Goal: Check status: Check status

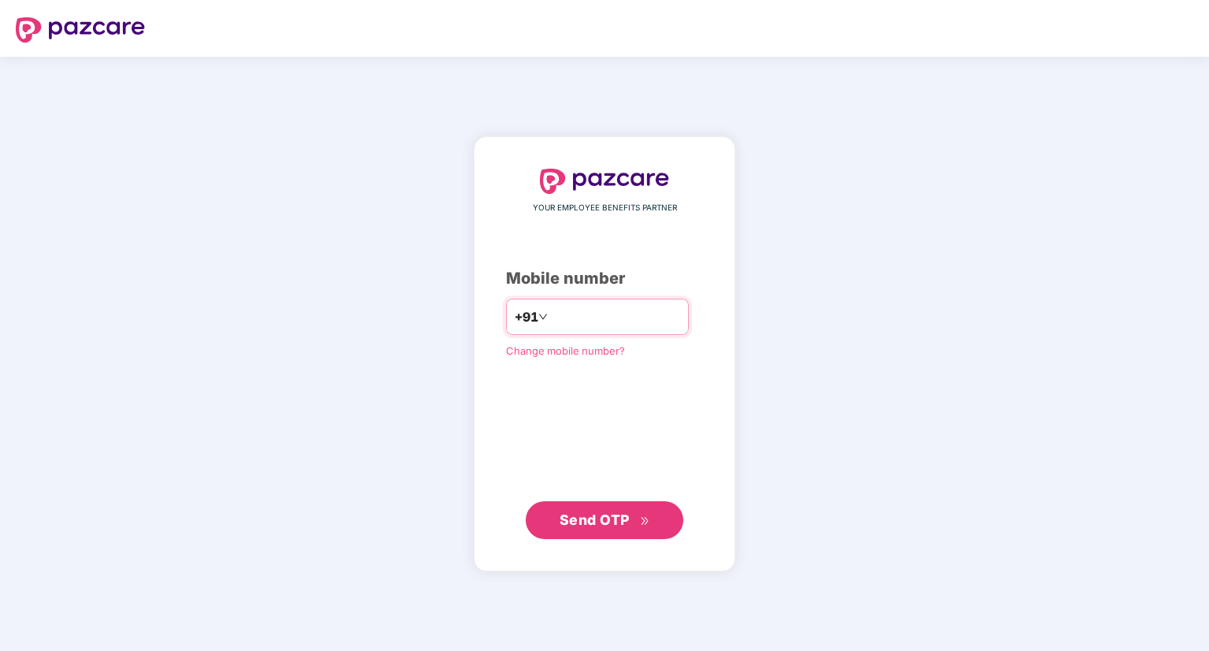
click at [569, 311] on input "number" at bounding box center [615, 316] width 129 height 25
type input "**********"
click at [622, 517] on span "Send OTP" at bounding box center [595, 520] width 70 height 17
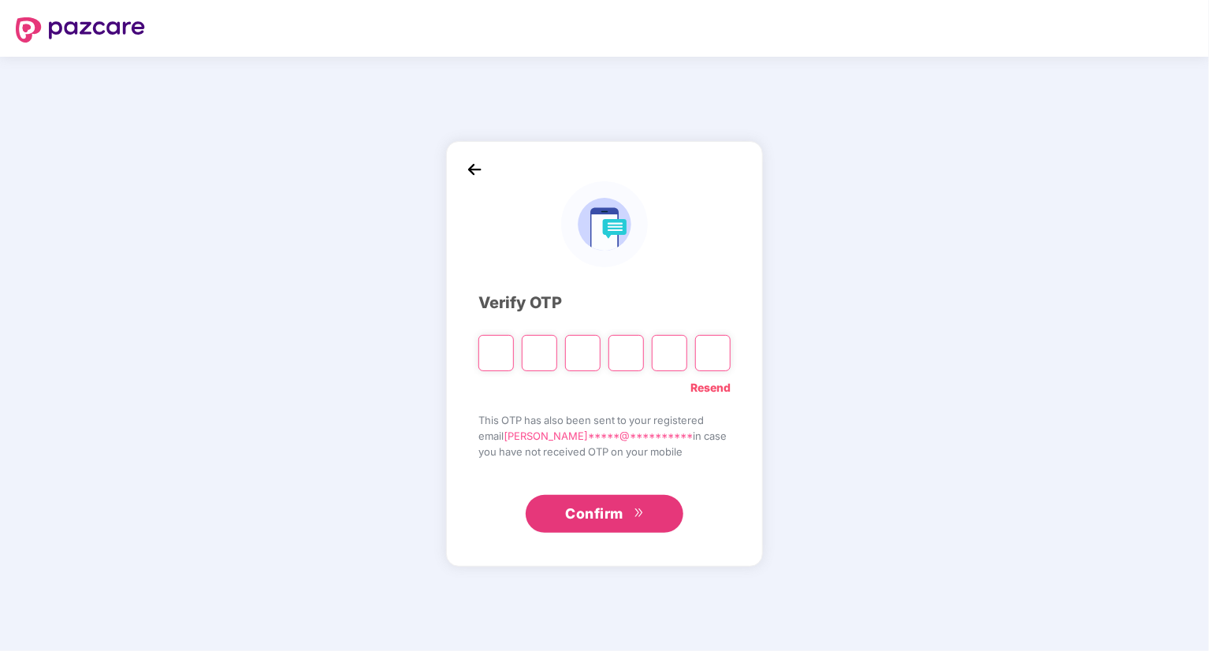
type input "*"
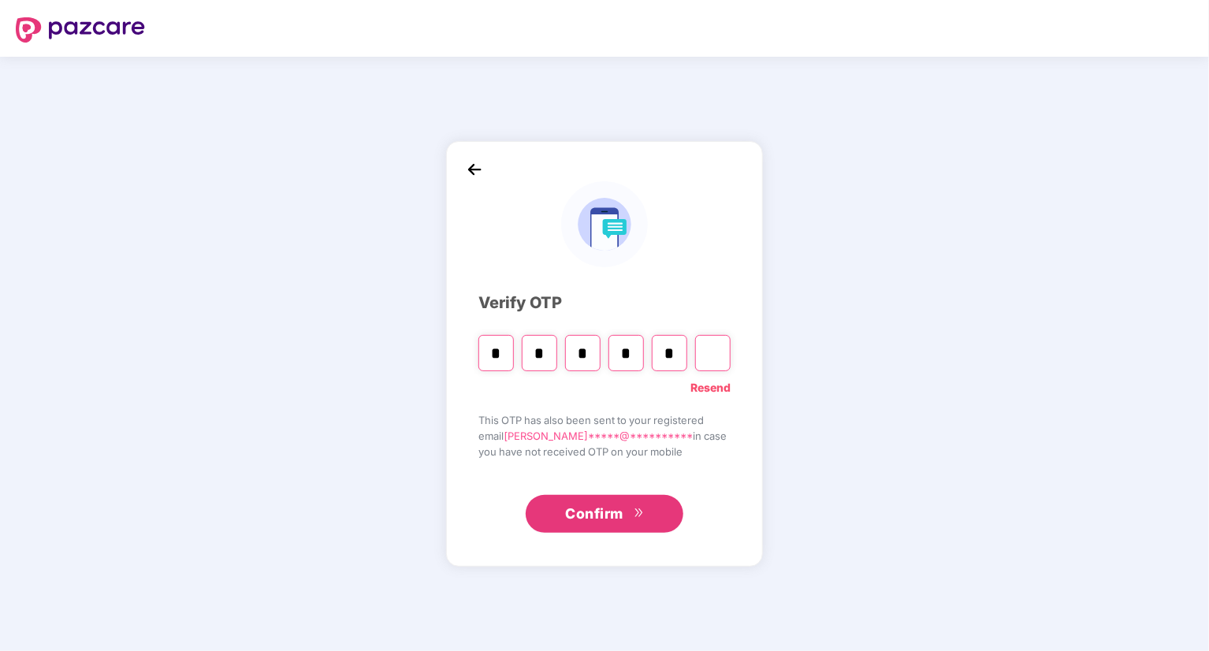
type input "*"
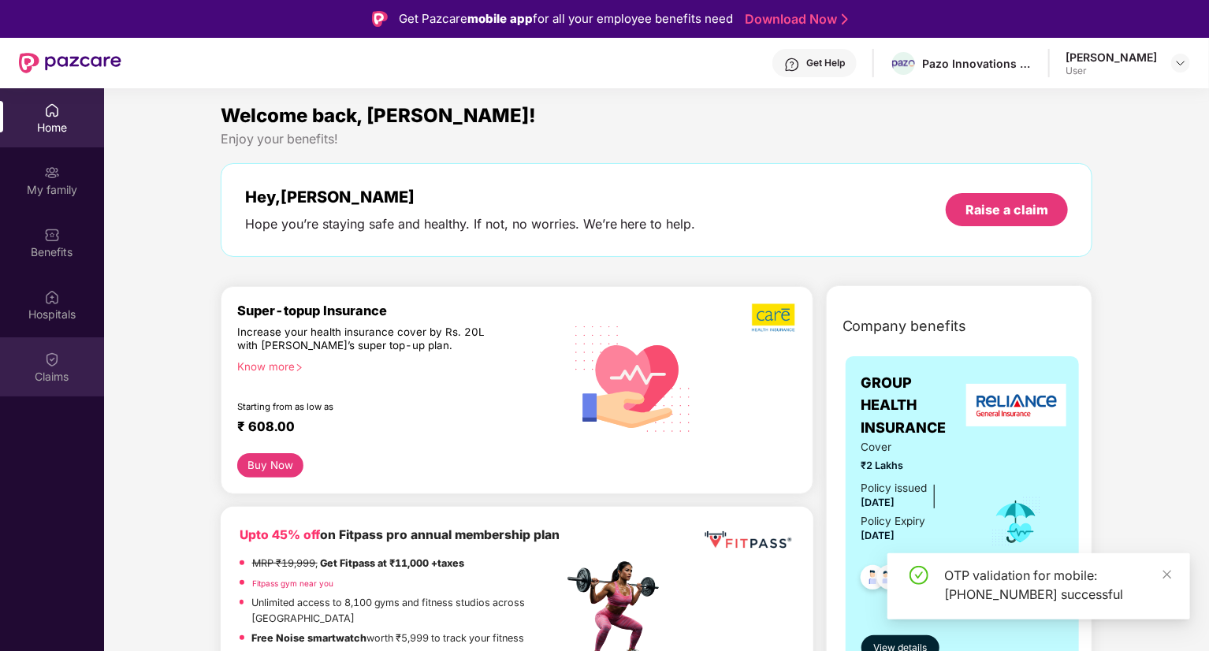
click at [48, 393] on div "Claims" at bounding box center [52, 366] width 104 height 59
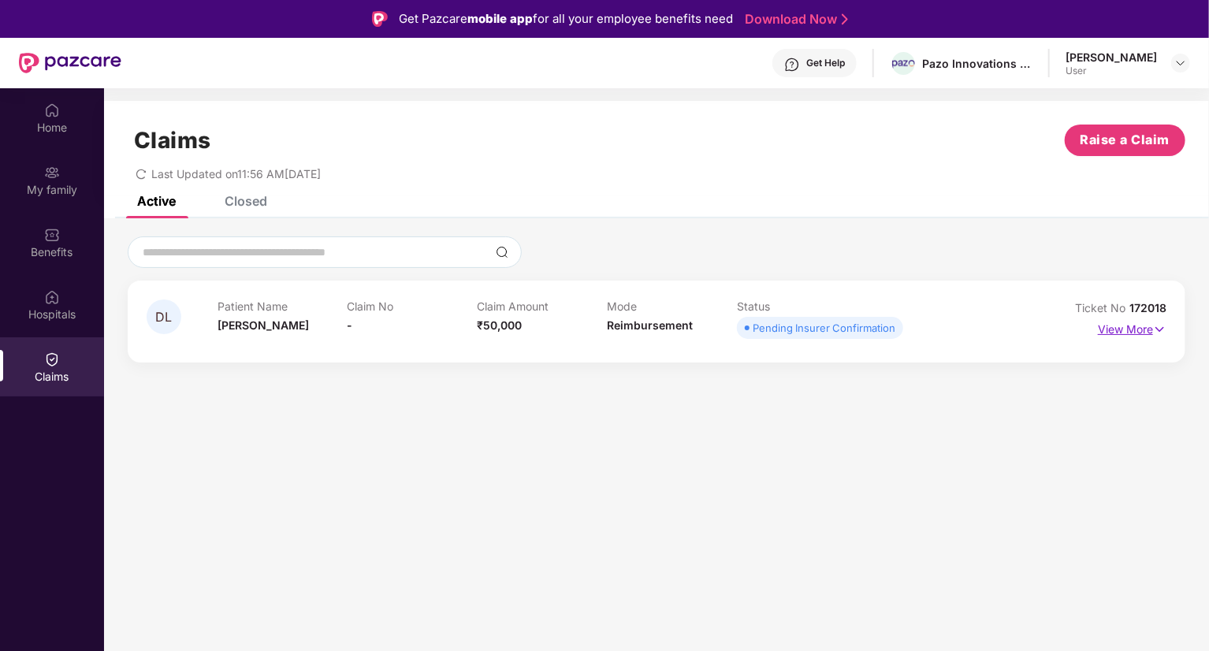
click at [1116, 328] on p "View More" at bounding box center [1132, 327] width 69 height 21
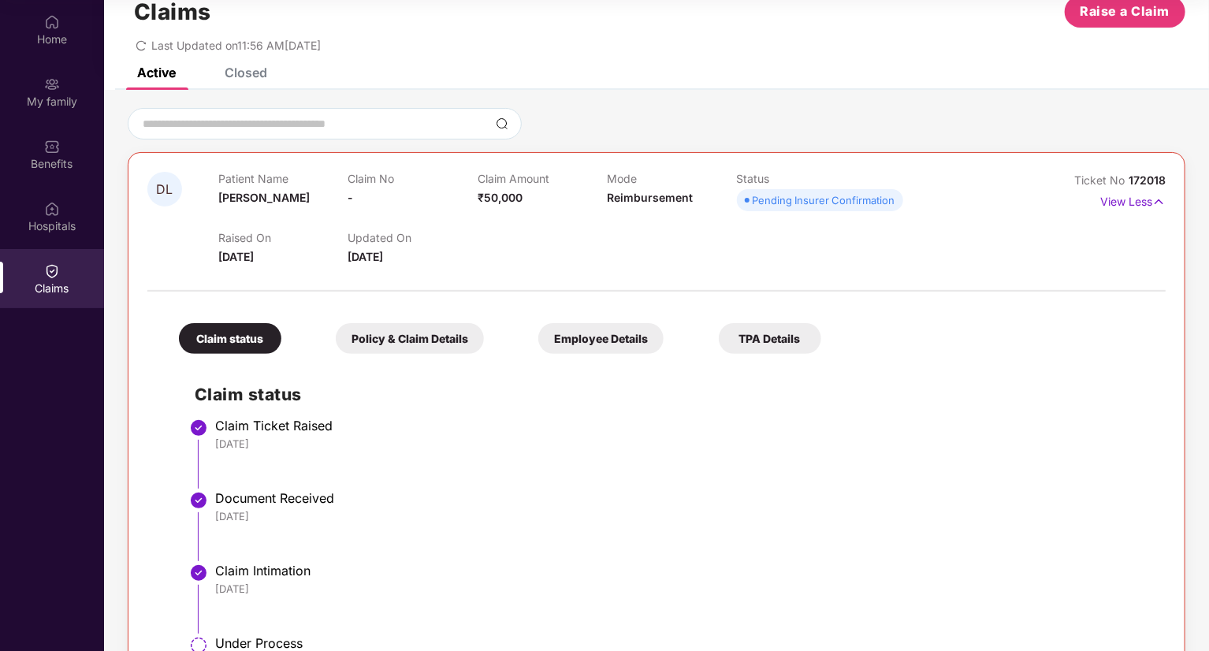
scroll to position [103, 0]
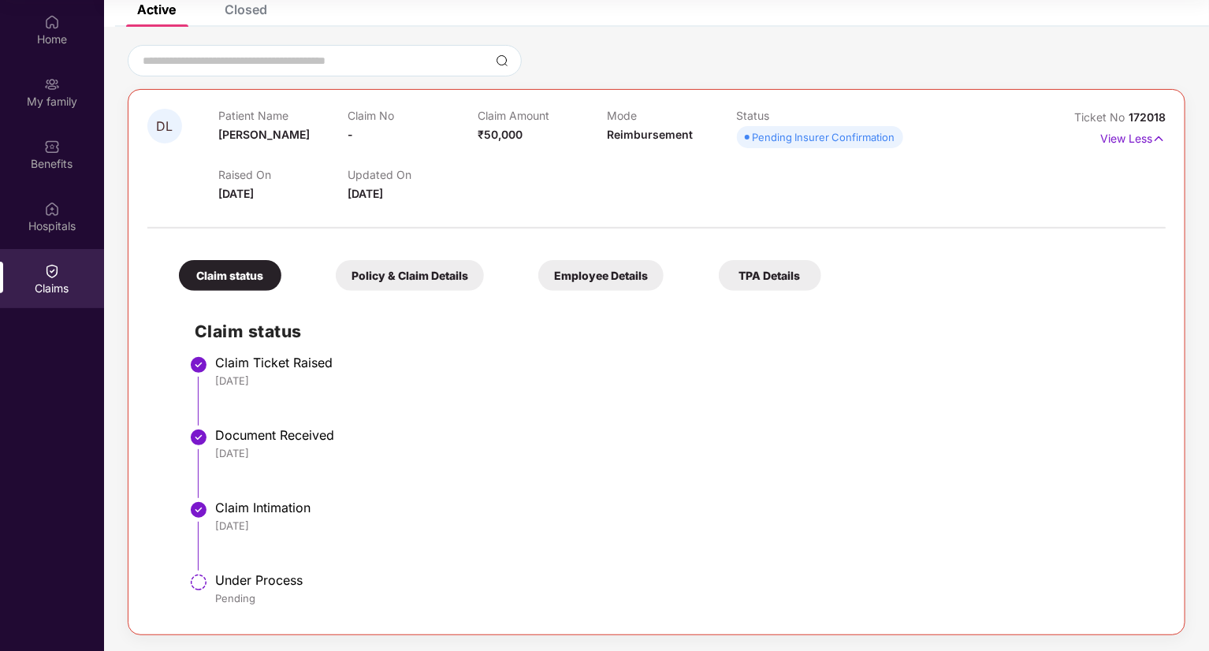
click at [427, 285] on div "Policy & Claim Details" at bounding box center [410, 275] width 148 height 31
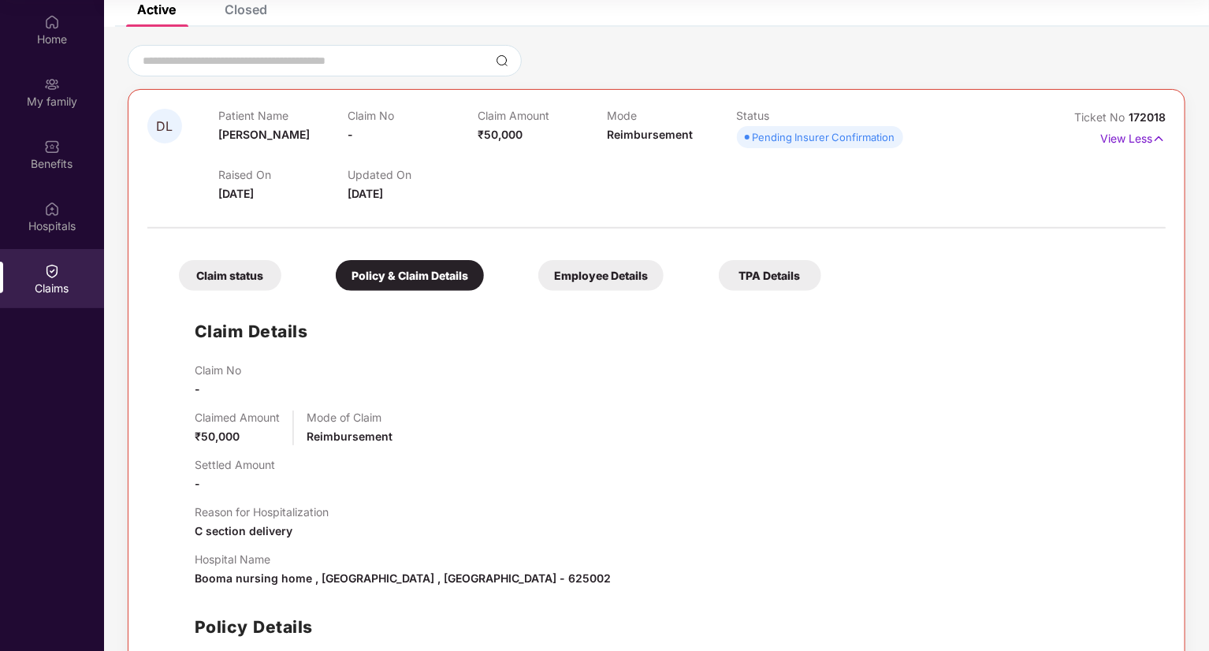
scroll to position [241, 0]
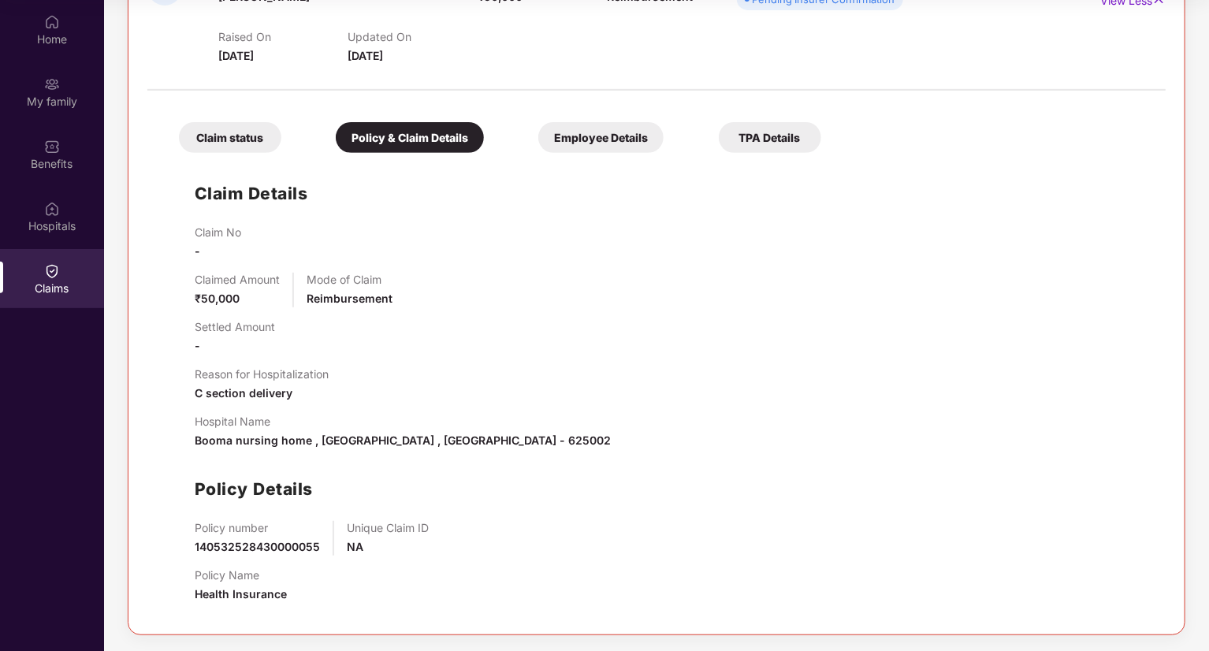
click at [791, 148] on div "TPA Details" at bounding box center [770, 137] width 102 height 31
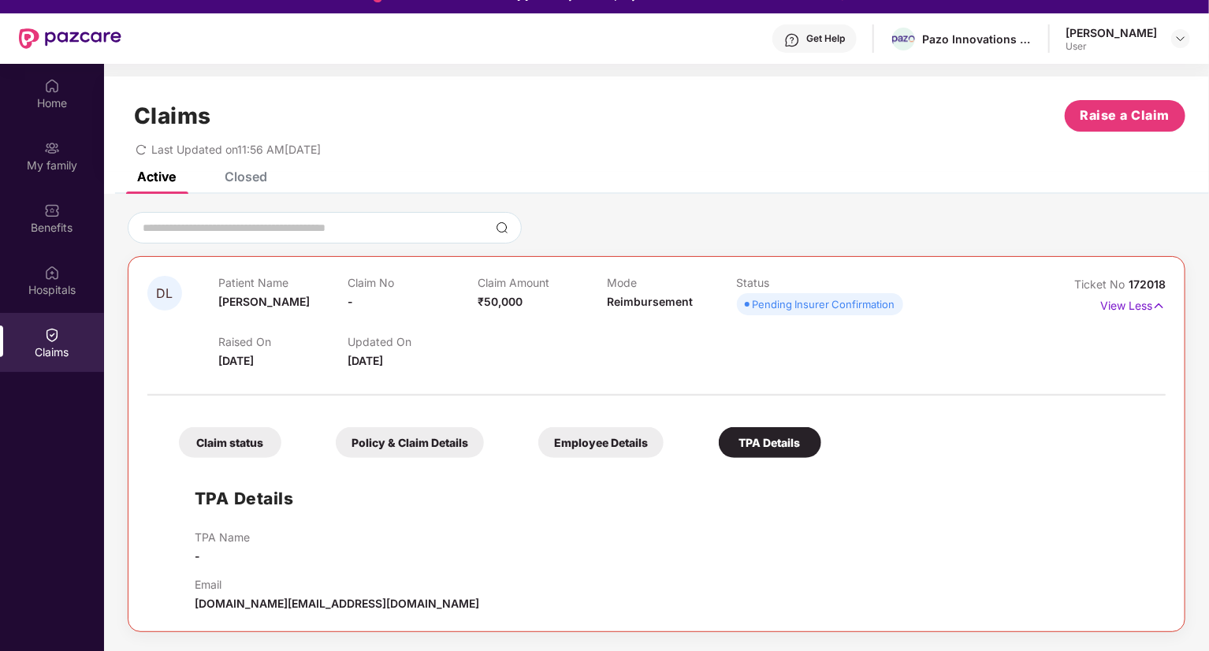
scroll to position [0, 0]
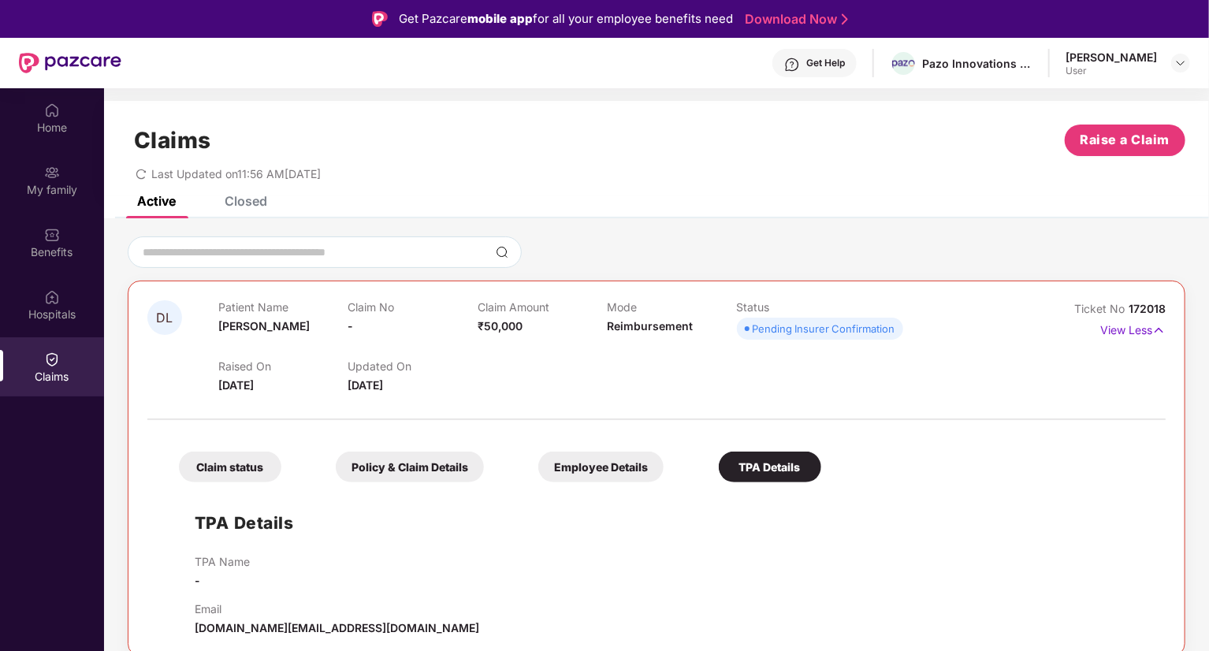
click at [60, 367] on div "Claims" at bounding box center [52, 366] width 104 height 59
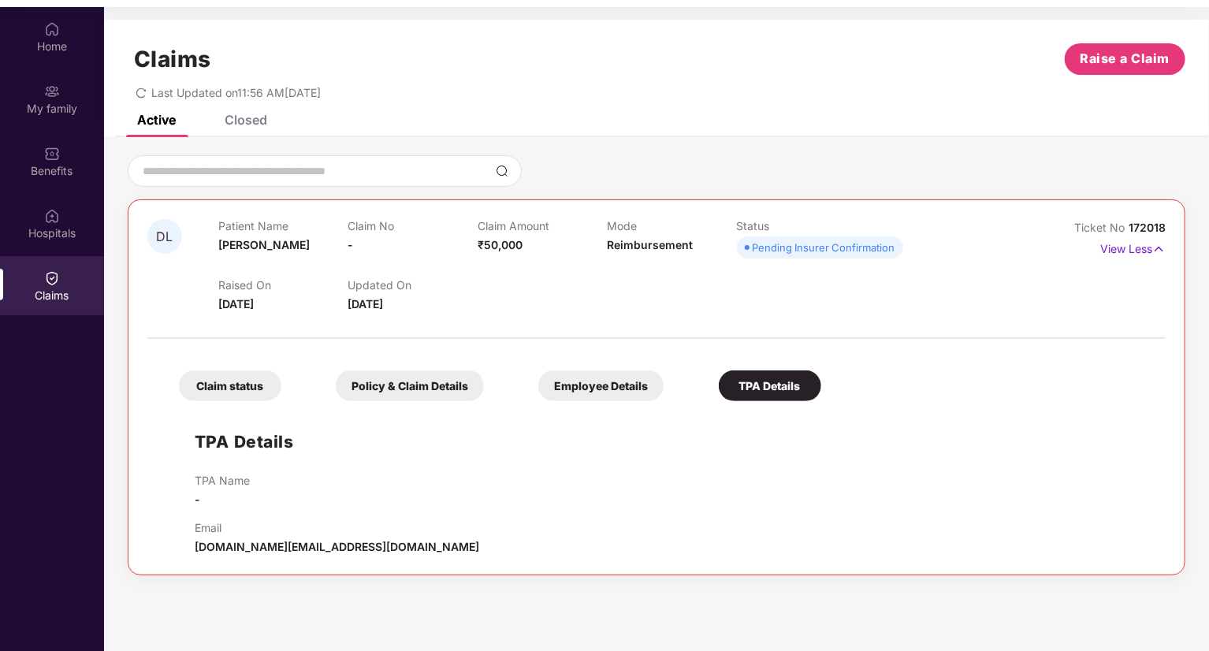
scroll to position [88, 0]
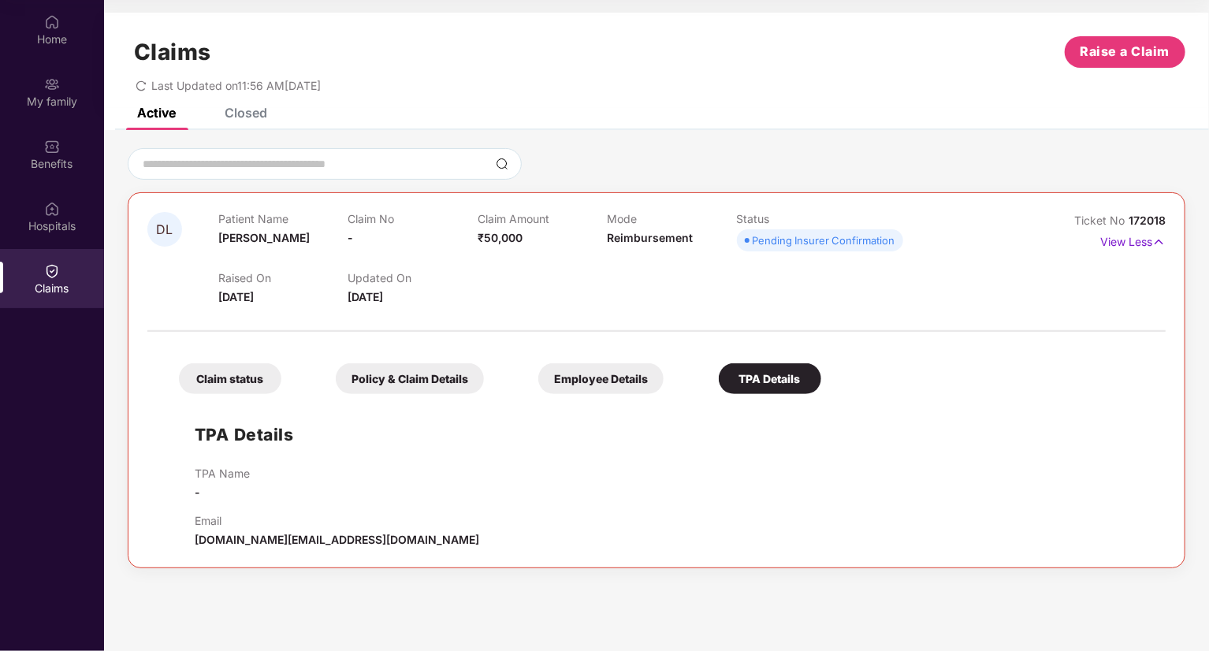
click at [233, 366] on div "Claim status" at bounding box center [230, 378] width 102 height 31
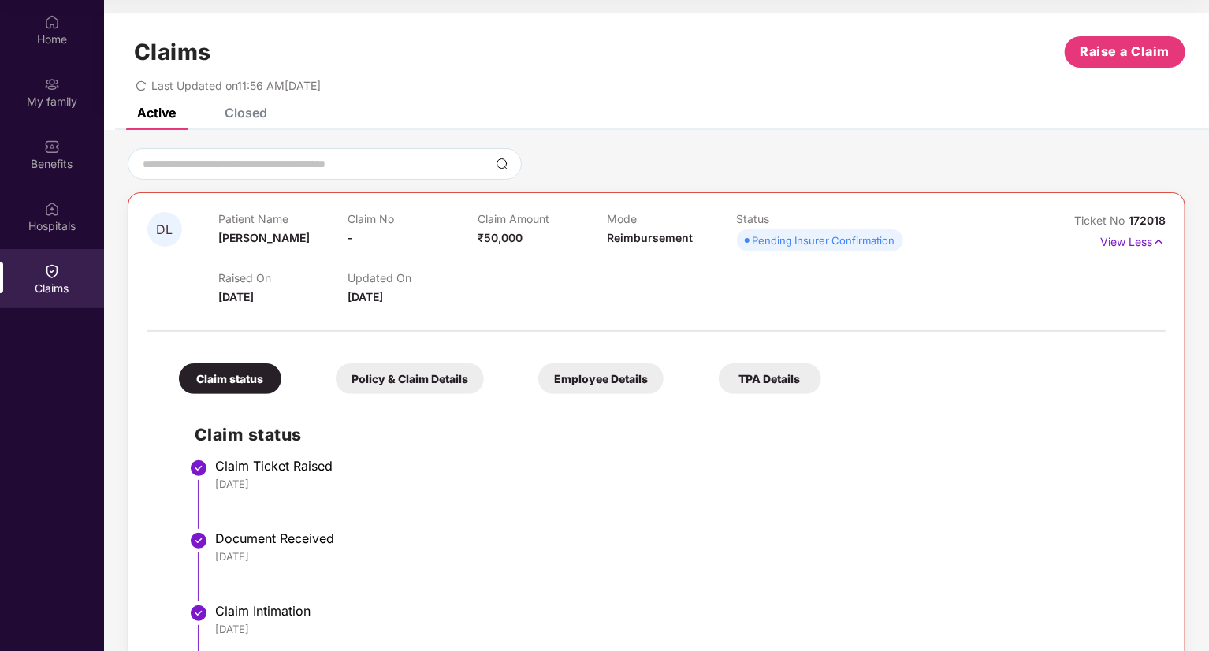
scroll to position [103, 0]
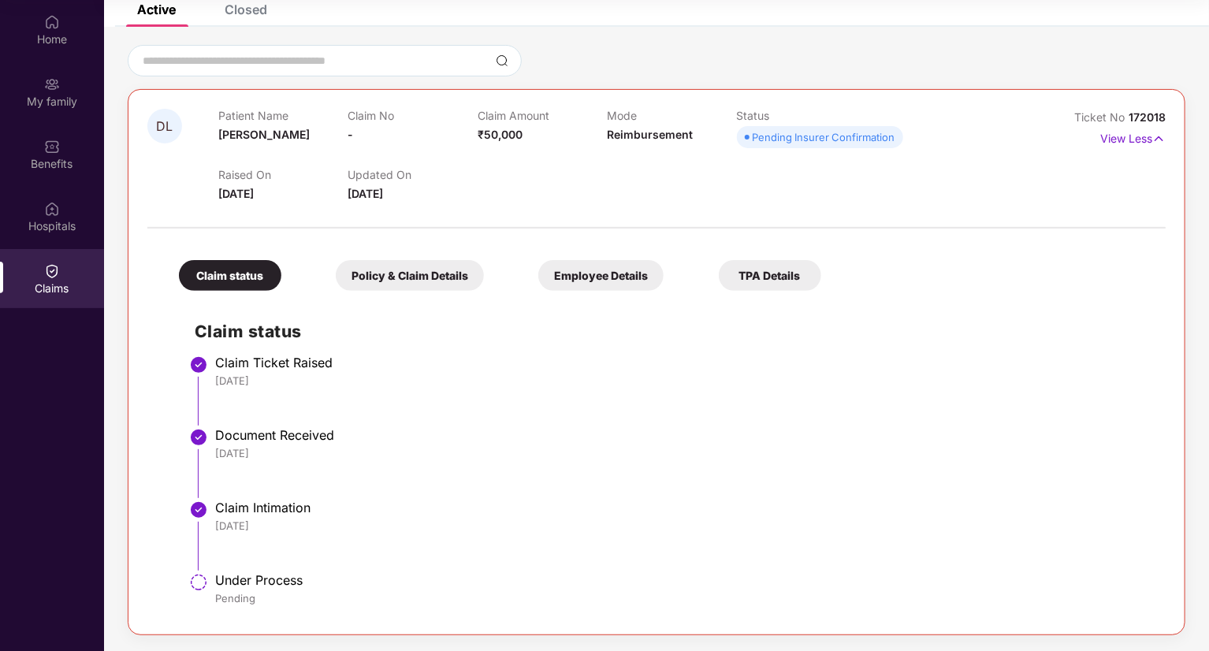
click at [263, 359] on div "Claim Ticket Raised" at bounding box center [682, 363] width 935 height 16
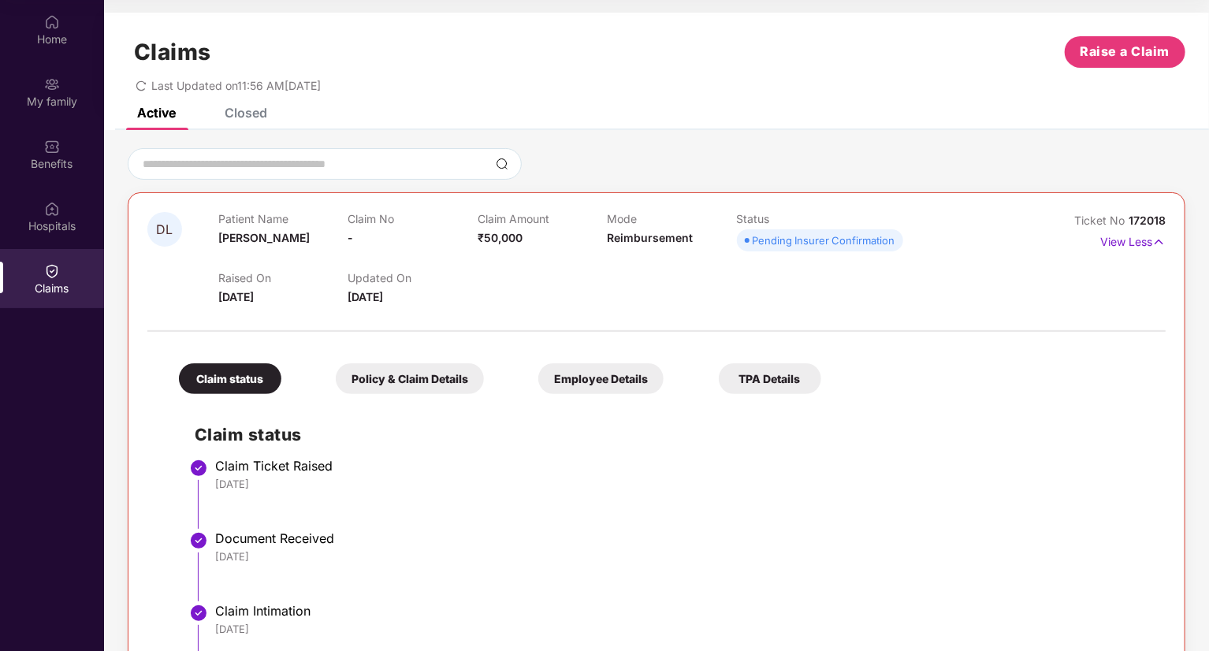
click at [430, 381] on div "Policy & Claim Details" at bounding box center [410, 378] width 148 height 31
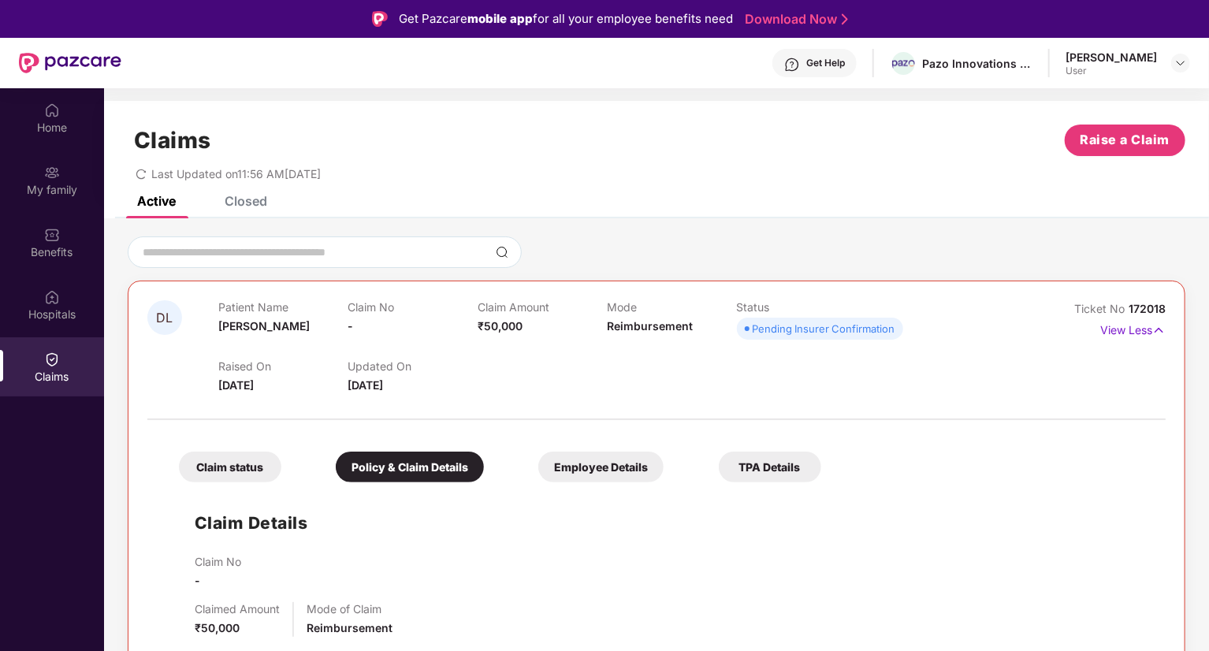
click at [845, 64] on div "Get Help" at bounding box center [825, 63] width 39 height 13
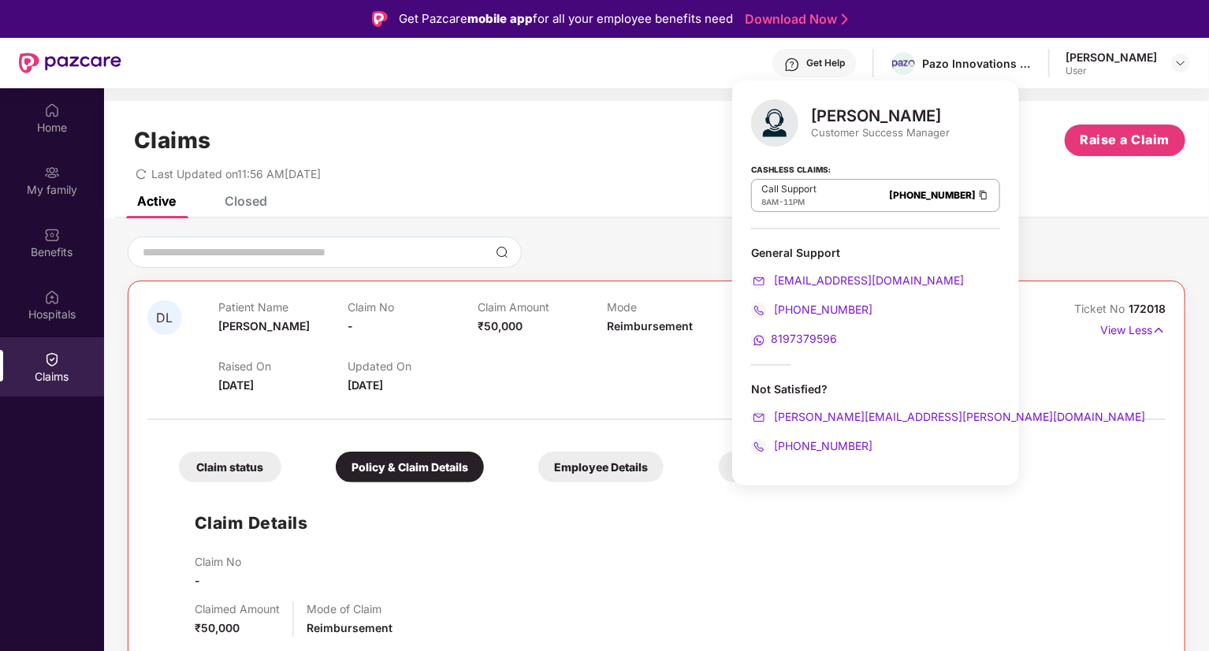
click at [1031, 580] on div "Claim No -" at bounding box center [672, 572] width 955 height 35
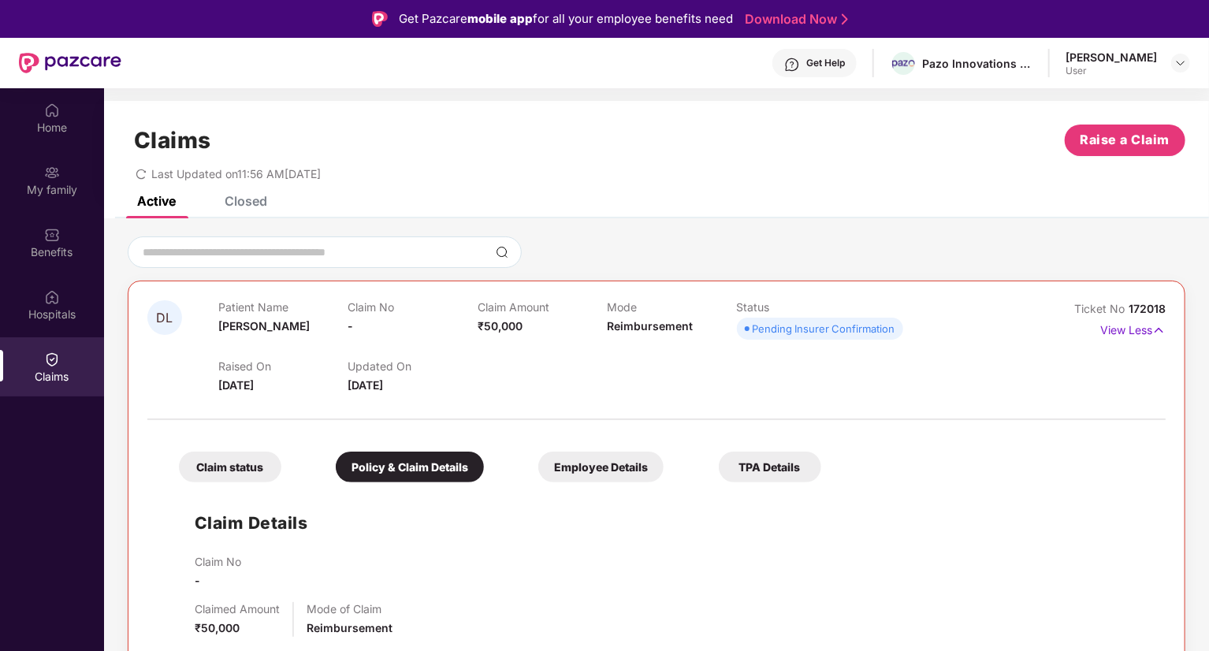
click at [845, 58] on div "Get Help" at bounding box center [825, 63] width 39 height 13
